Goal: Transaction & Acquisition: Purchase product/service

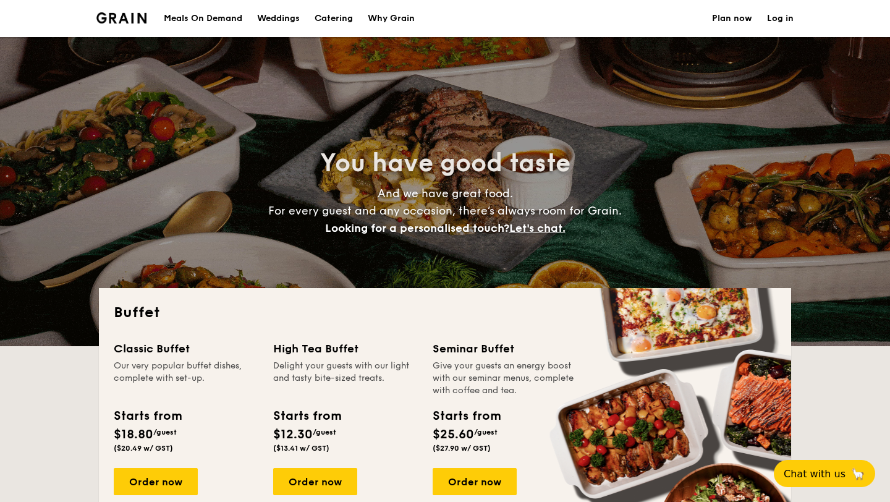
select select
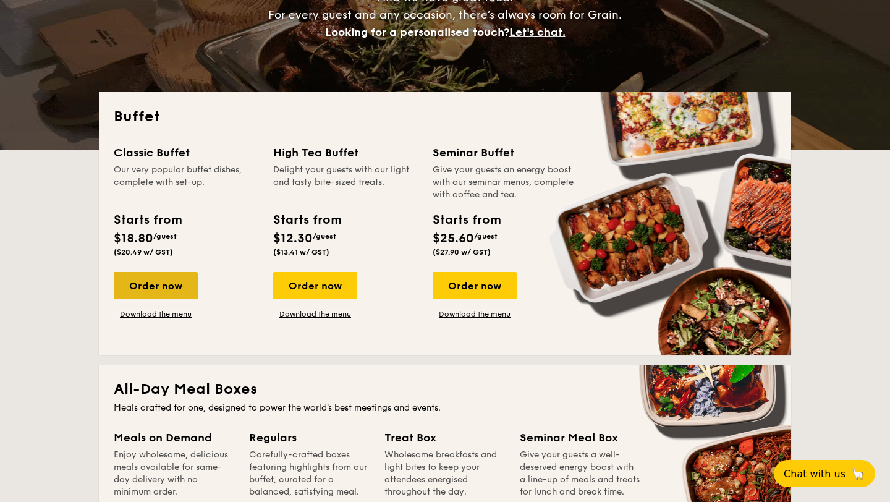
click at [174, 287] on div "Order now" at bounding box center [156, 285] width 84 height 27
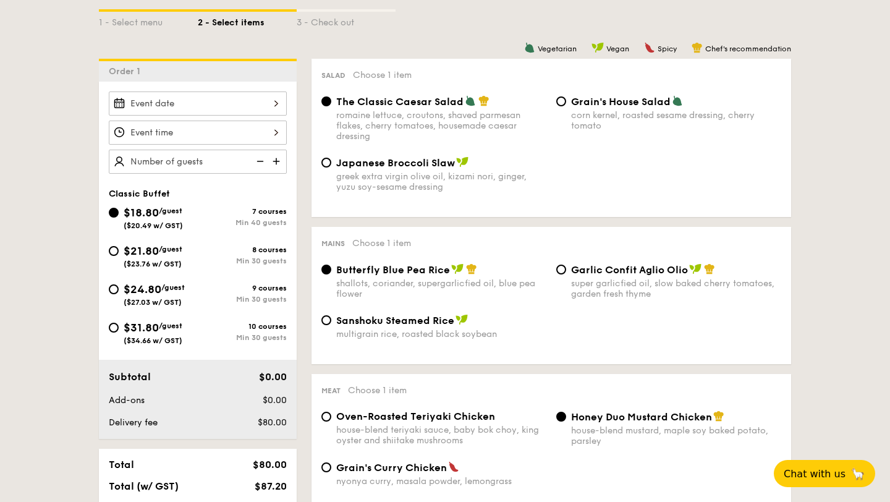
scroll to position [284, 0]
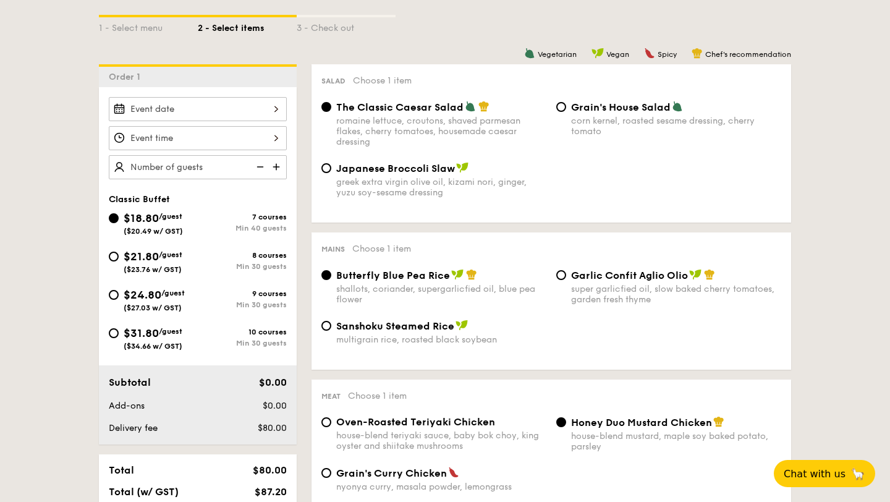
click at [280, 167] on img at bounding box center [277, 166] width 19 height 23
click at [274, 166] on img at bounding box center [277, 166] width 19 height 23
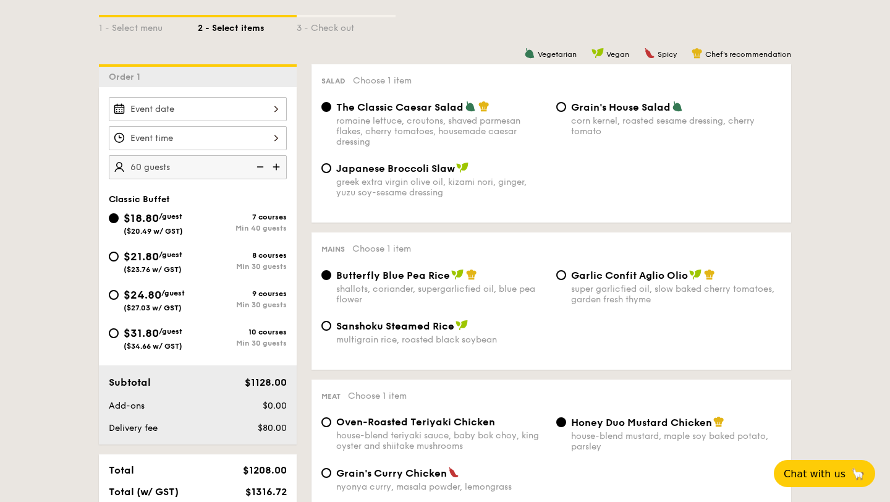
click at [274, 166] on img at bounding box center [277, 166] width 19 height 23
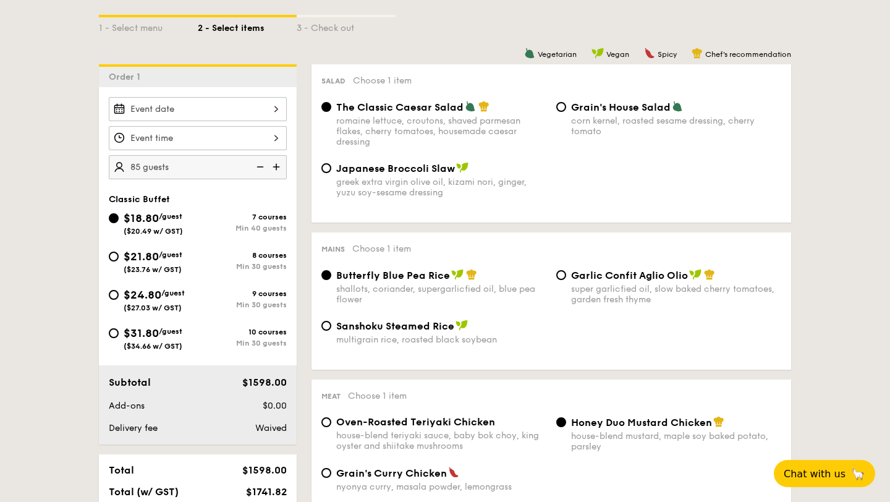
click at [274, 166] on img at bounding box center [277, 166] width 19 height 23
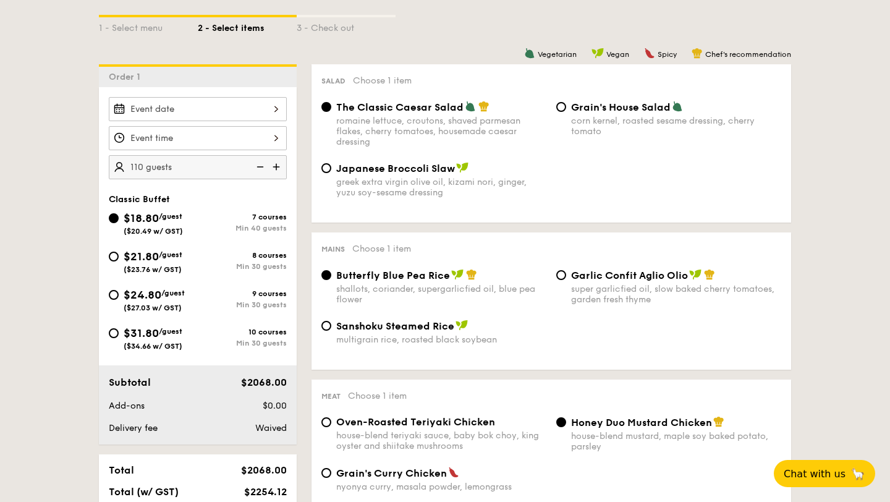
click at [274, 166] on img at bounding box center [277, 166] width 19 height 23
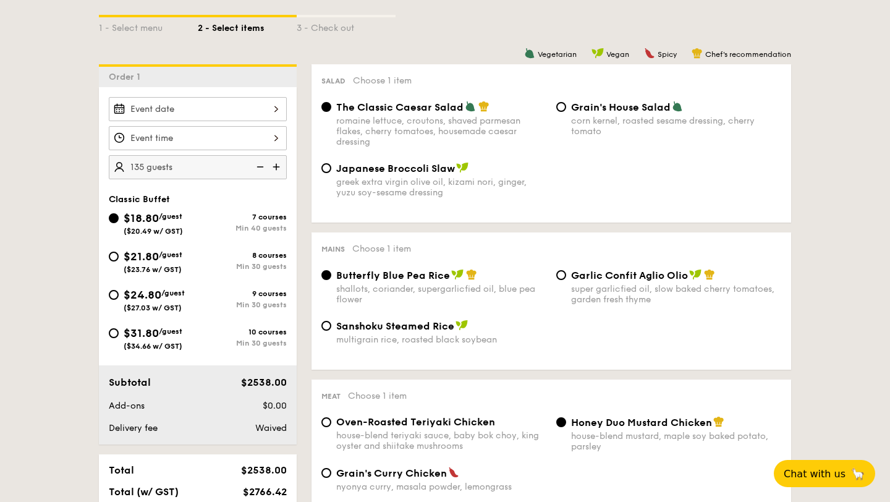
click at [274, 166] on img at bounding box center [277, 166] width 19 height 23
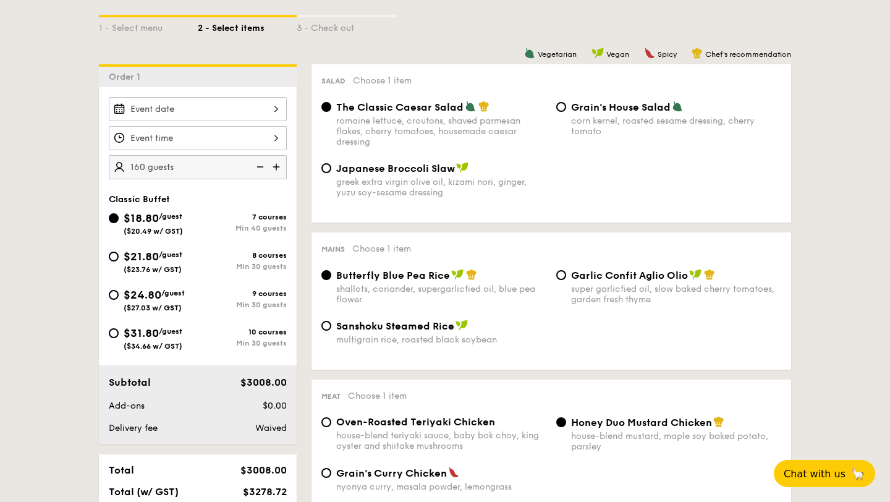
click at [274, 166] on img at bounding box center [277, 166] width 19 height 23
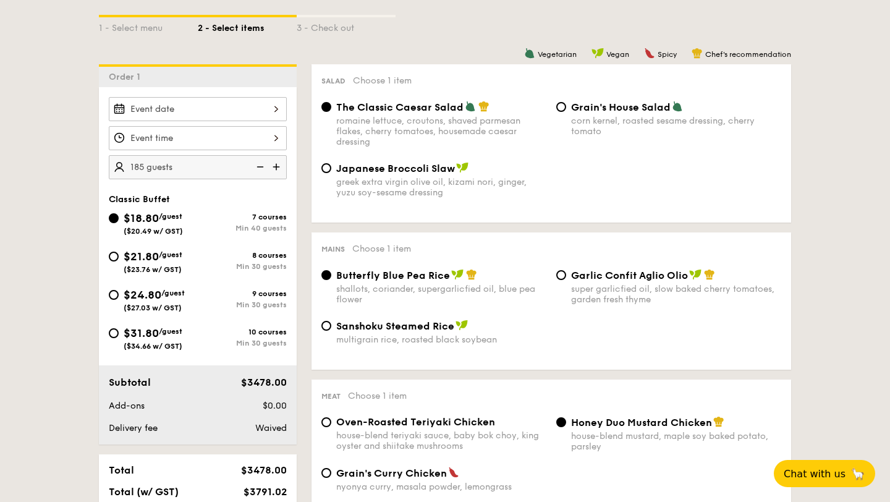
click at [274, 166] on img at bounding box center [277, 166] width 19 height 23
click at [276, 166] on img at bounding box center [277, 166] width 19 height 23
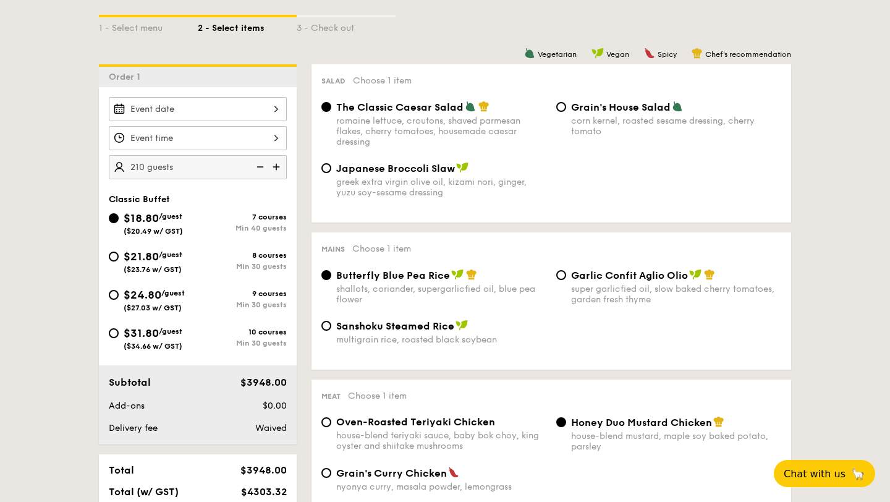
click at [276, 166] on img at bounding box center [277, 166] width 19 height 23
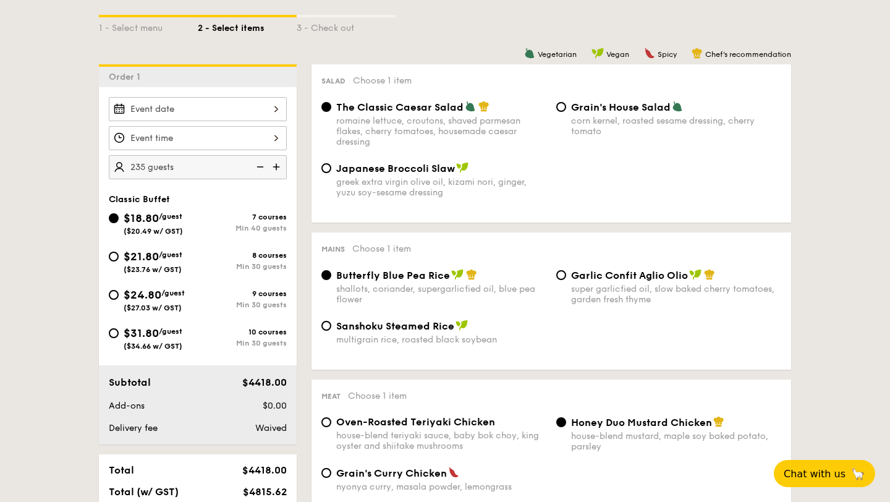
click at [276, 166] on img at bounding box center [277, 166] width 19 height 23
click at [258, 168] on img at bounding box center [259, 166] width 19 height 23
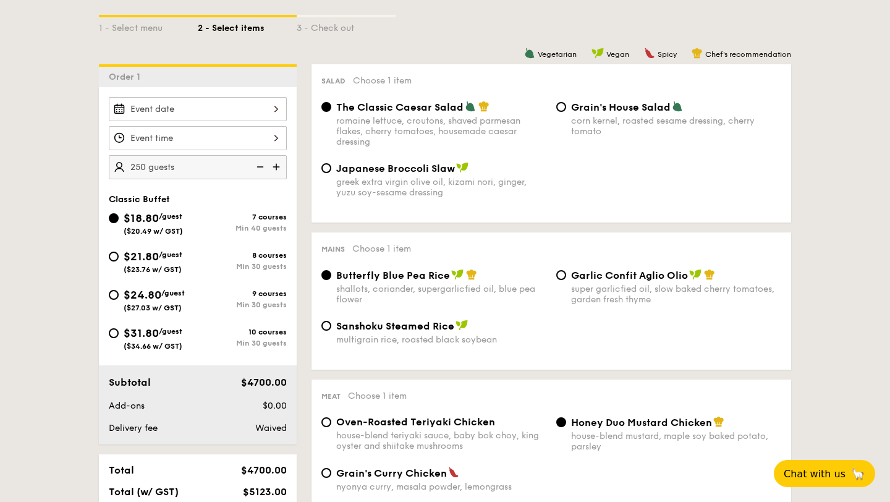
click at [277, 163] on img at bounding box center [277, 166] width 19 height 23
type input "260 guests"
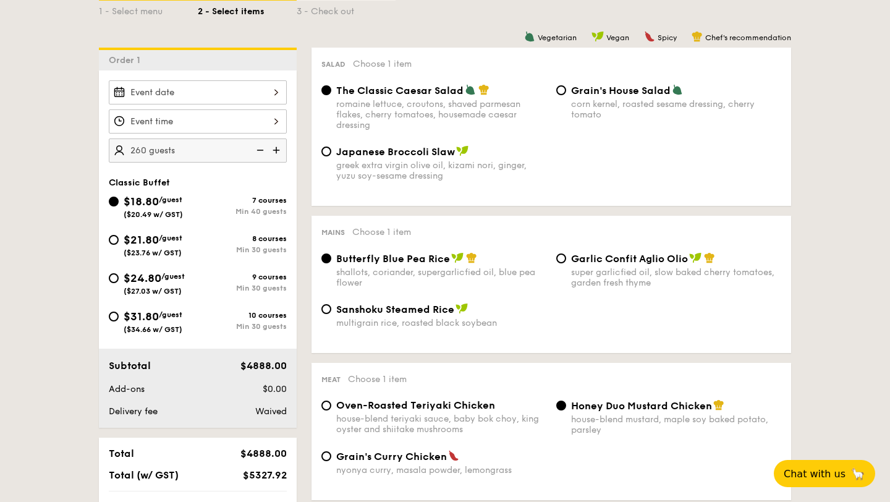
scroll to position [292, 0]
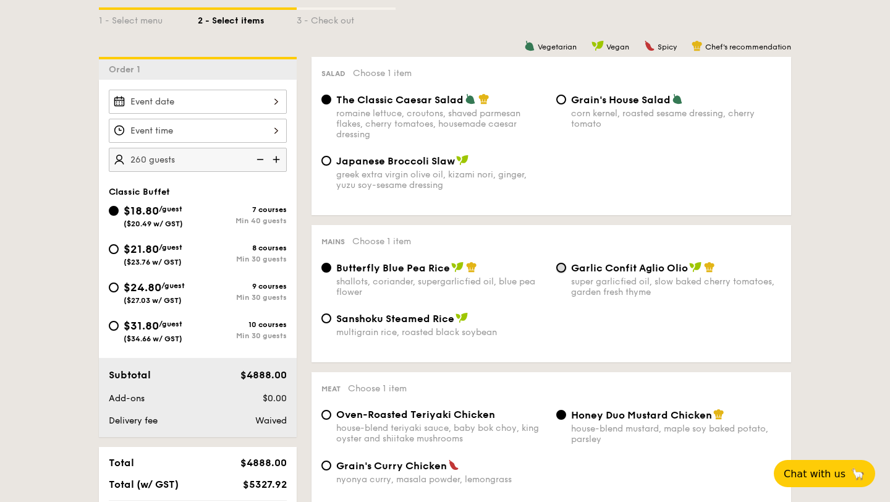
click at [565, 268] on input "Garlic Confit Aglio Olio super garlicfied oil, slow baked cherry tomatoes, gard…" at bounding box center [561, 268] width 10 height 10
radio input "true"
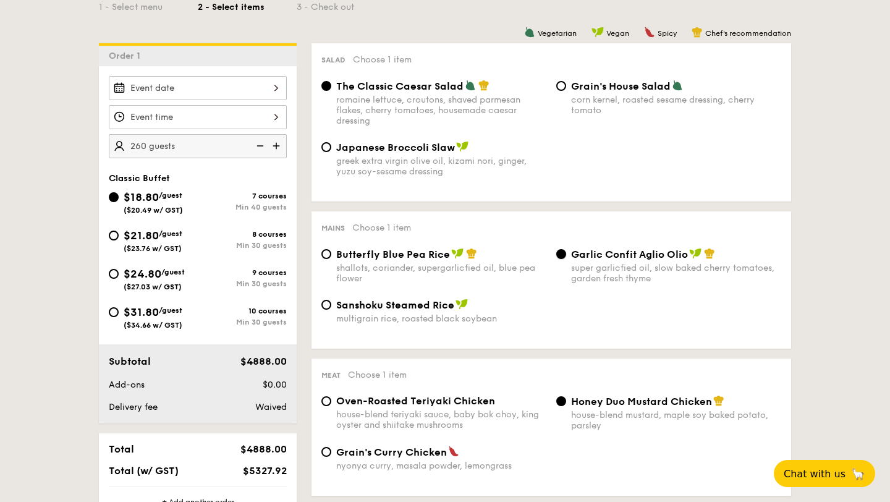
scroll to position [324, 0]
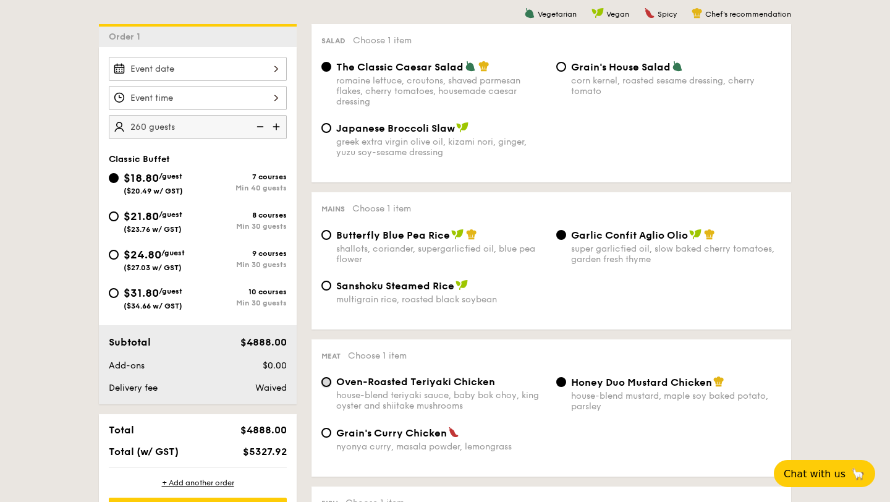
click at [328, 383] on input "Oven-Roasted Teriyaki Chicken house-blend teriyaki sauce, baby bok choy, king o…" at bounding box center [326, 382] width 10 height 10
radio input "true"
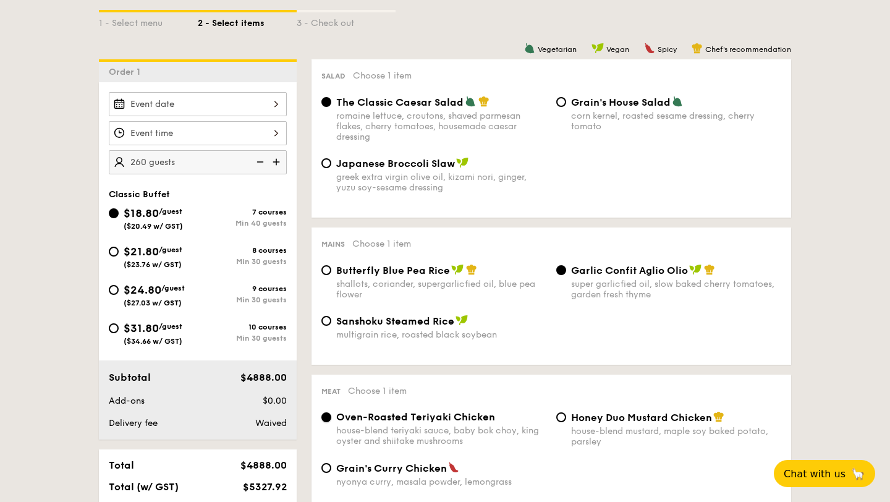
scroll to position [282, 0]
